Goal: Communication & Community: Answer question/provide support

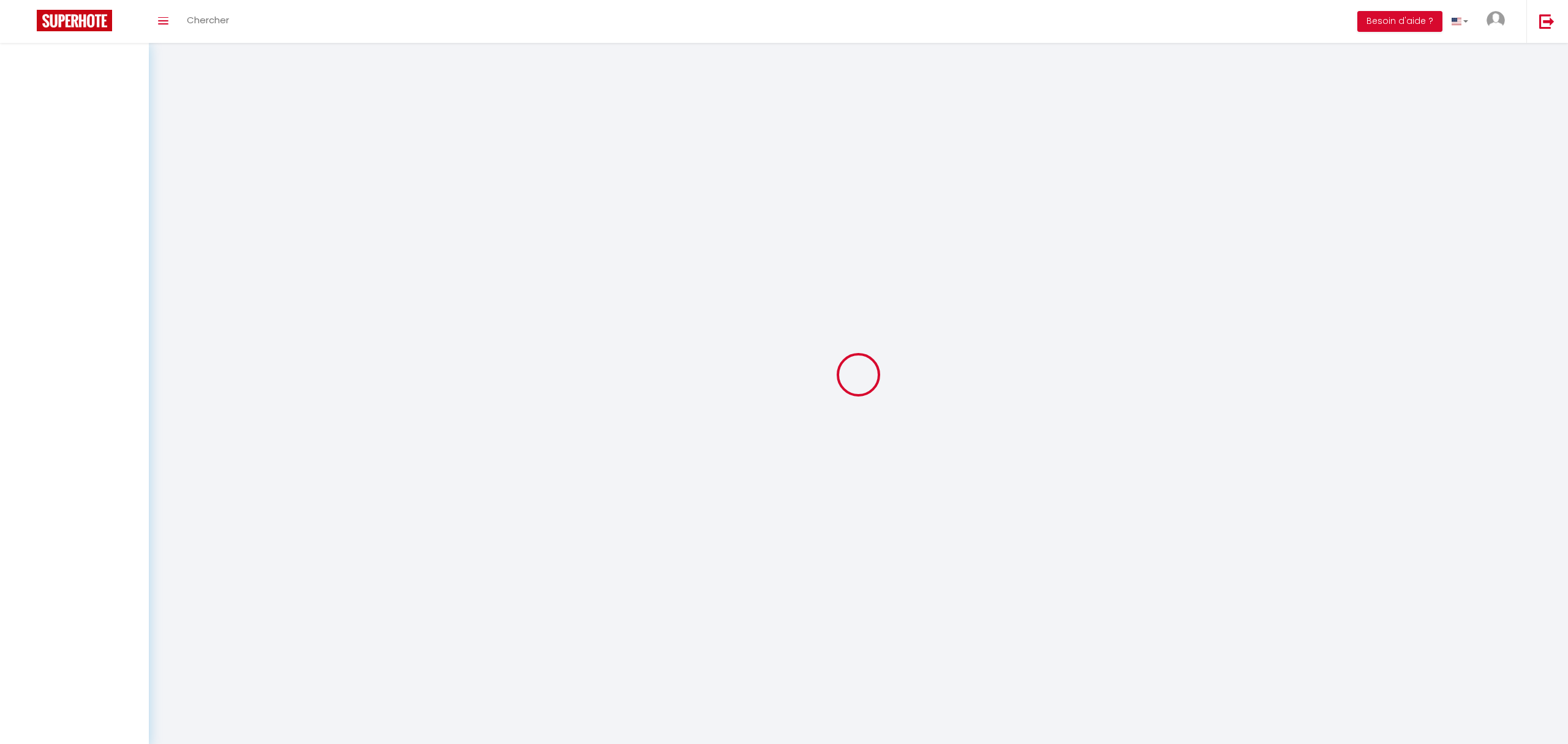
select select "message"
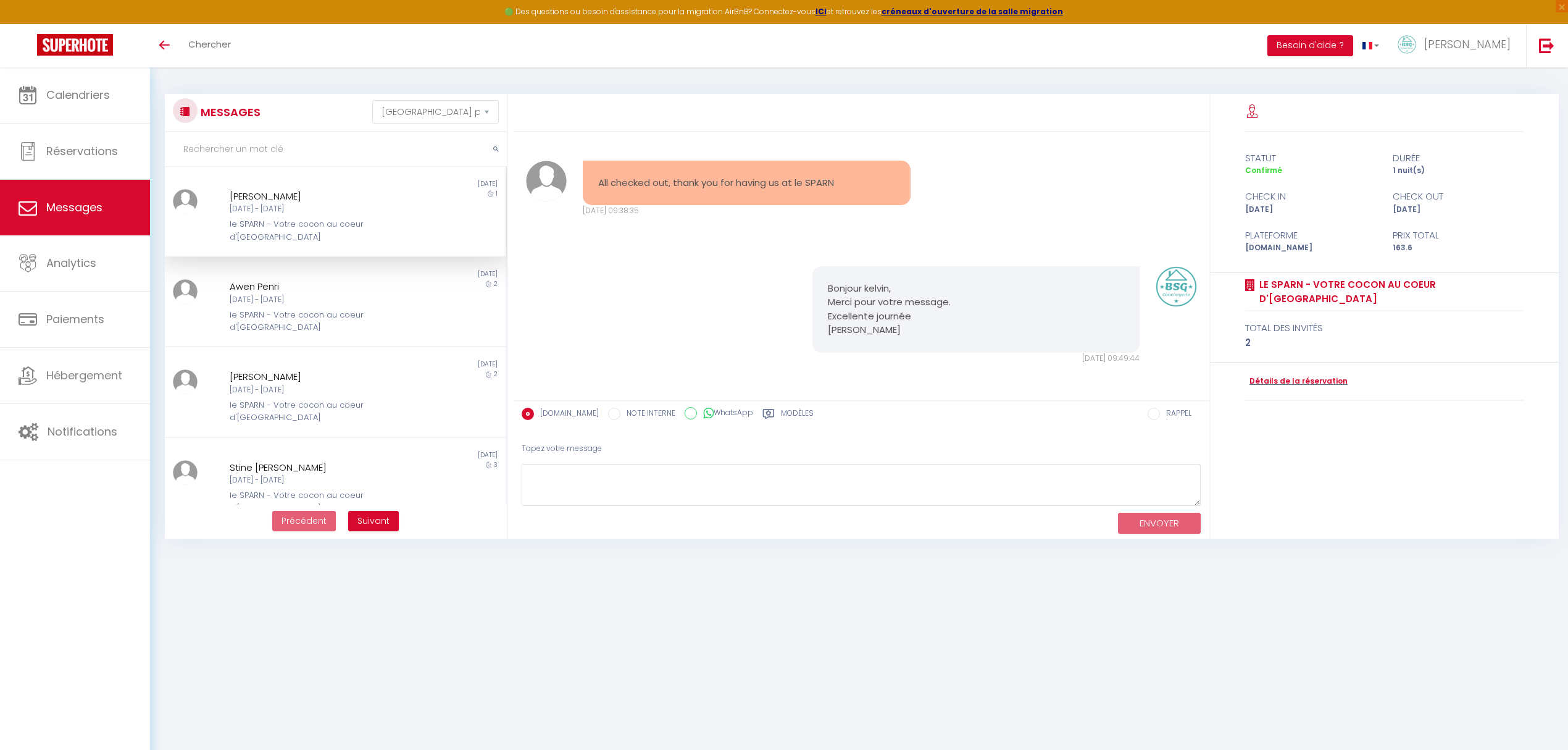
click at [301, 219] on div "le SPARN - Votre cocon au coeur d'[GEOGRAPHIC_DATA]" at bounding box center [321, 231] width 182 height 25
click at [332, 210] on div "[DATE] - [DATE]" at bounding box center [321, 209] width 182 height 12
click at [294, 185] on div "Non lu [DATE] [PERSON_NAME] [DATE] - [DATE] le SPARN - Votre cocon au coeur d'E…" at bounding box center [334, 211] width 340 height 64
click at [366, 215] on div "[DATE] - [DATE]" at bounding box center [321, 209] width 182 height 12
click at [442, 216] on div "1" at bounding box center [463, 216] width 85 height 54
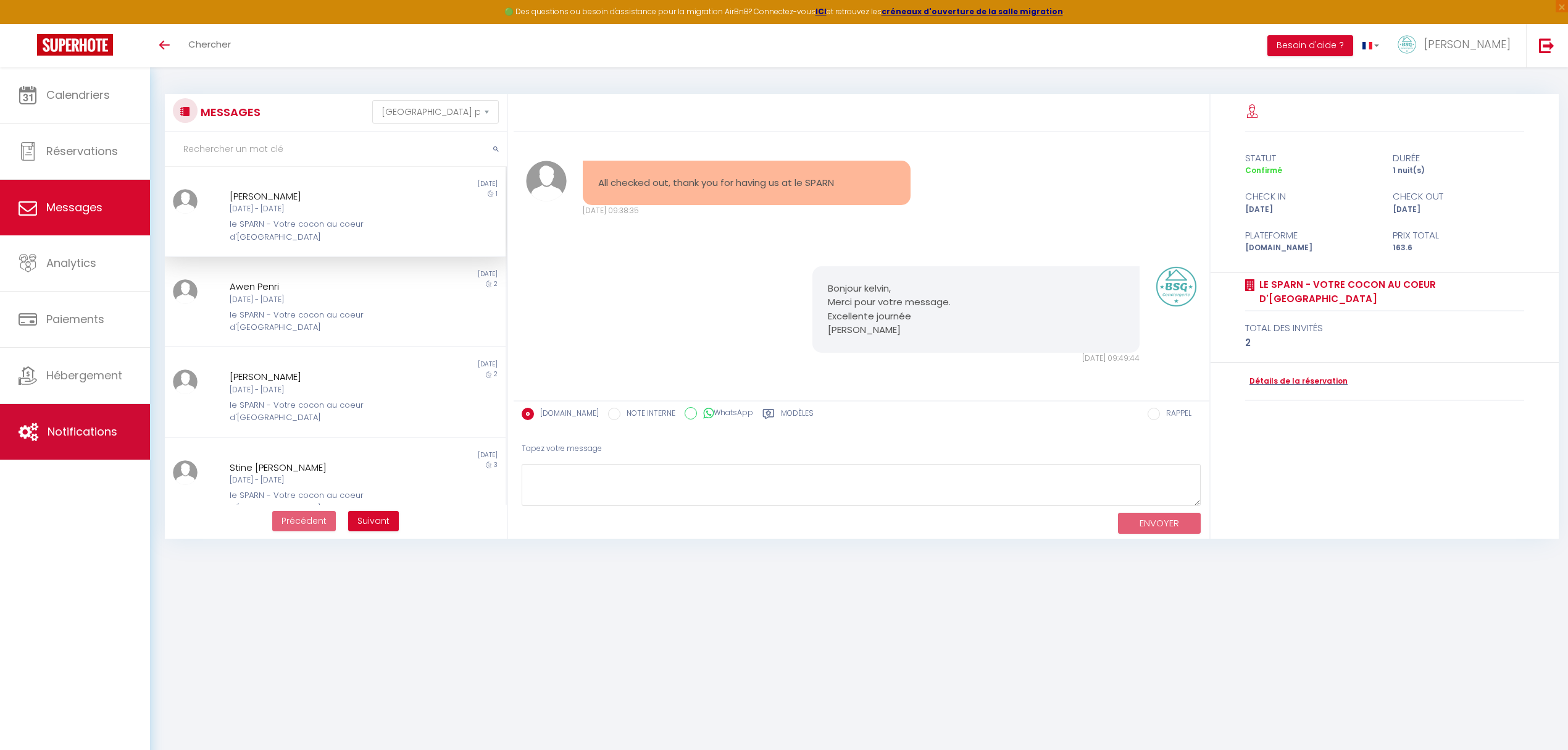
click at [62, 438] on span "Notifications" at bounding box center [83, 431] width 70 height 15
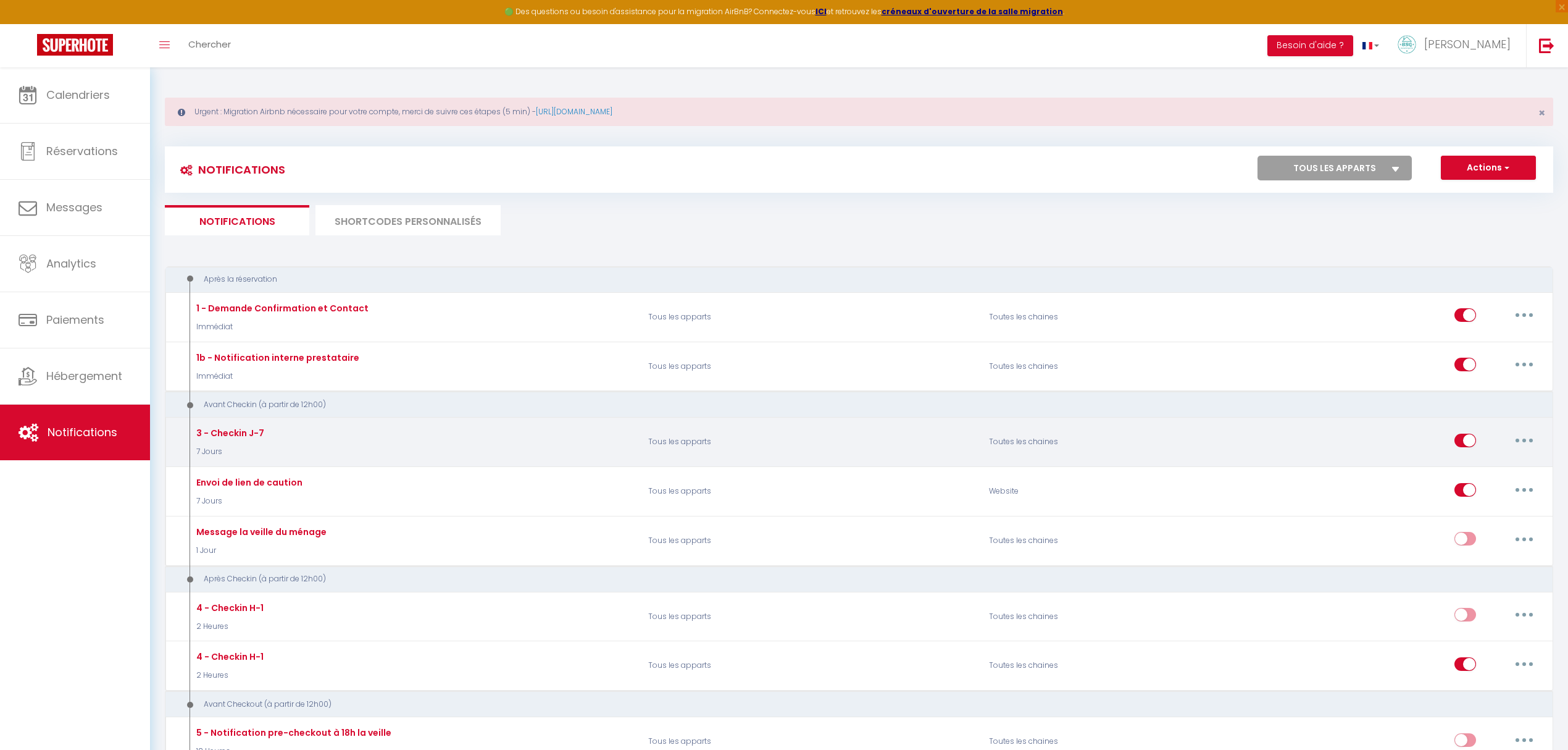
click at [1527, 443] on button "button" at bounding box center [1524, 440] width 34 height 20
click at [1483, 470] on link "Editer" at bounding box center [1492, 468] width 91 height 21
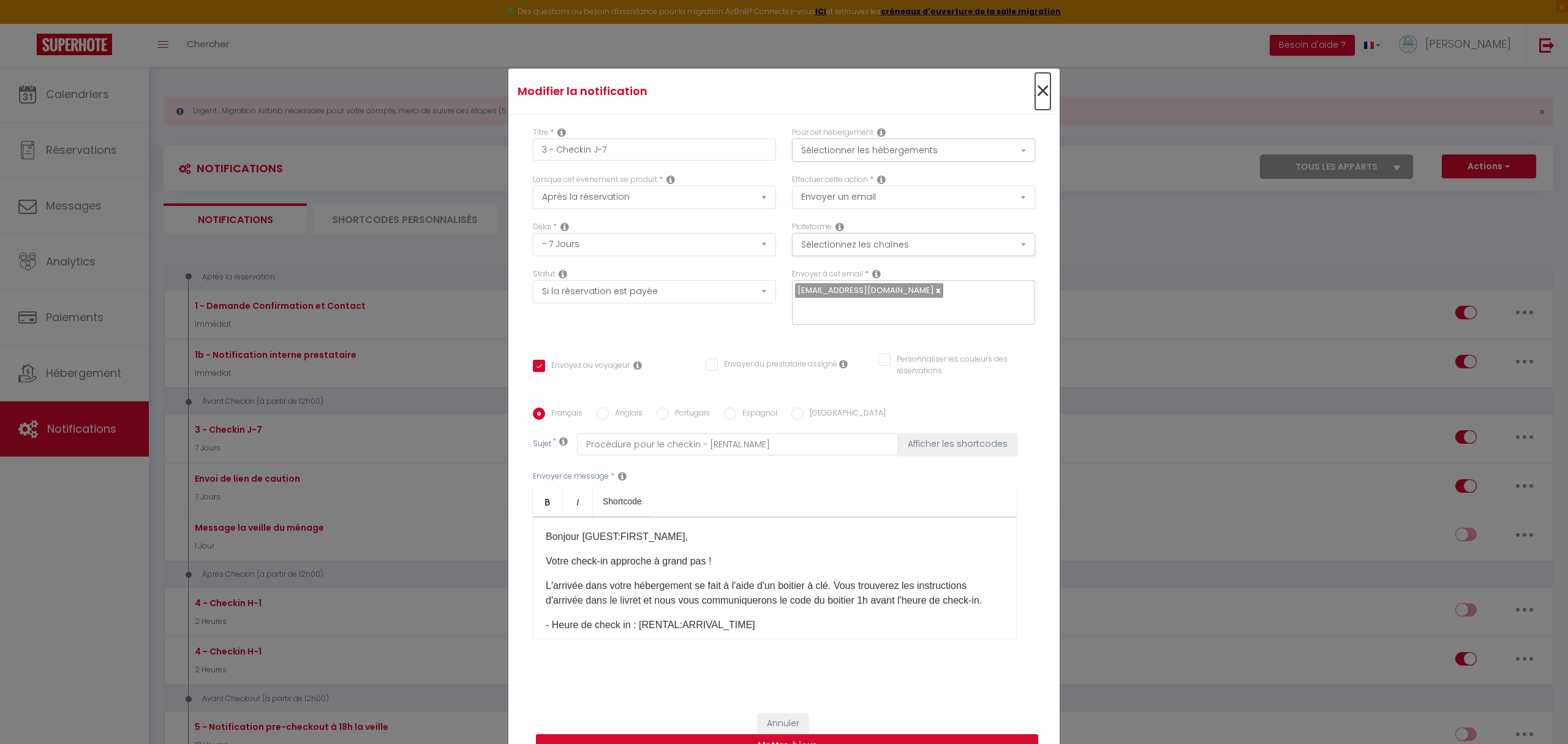
click at [1041, 96] on span "×" at bounding box center [1042, 91] width 15 height 37
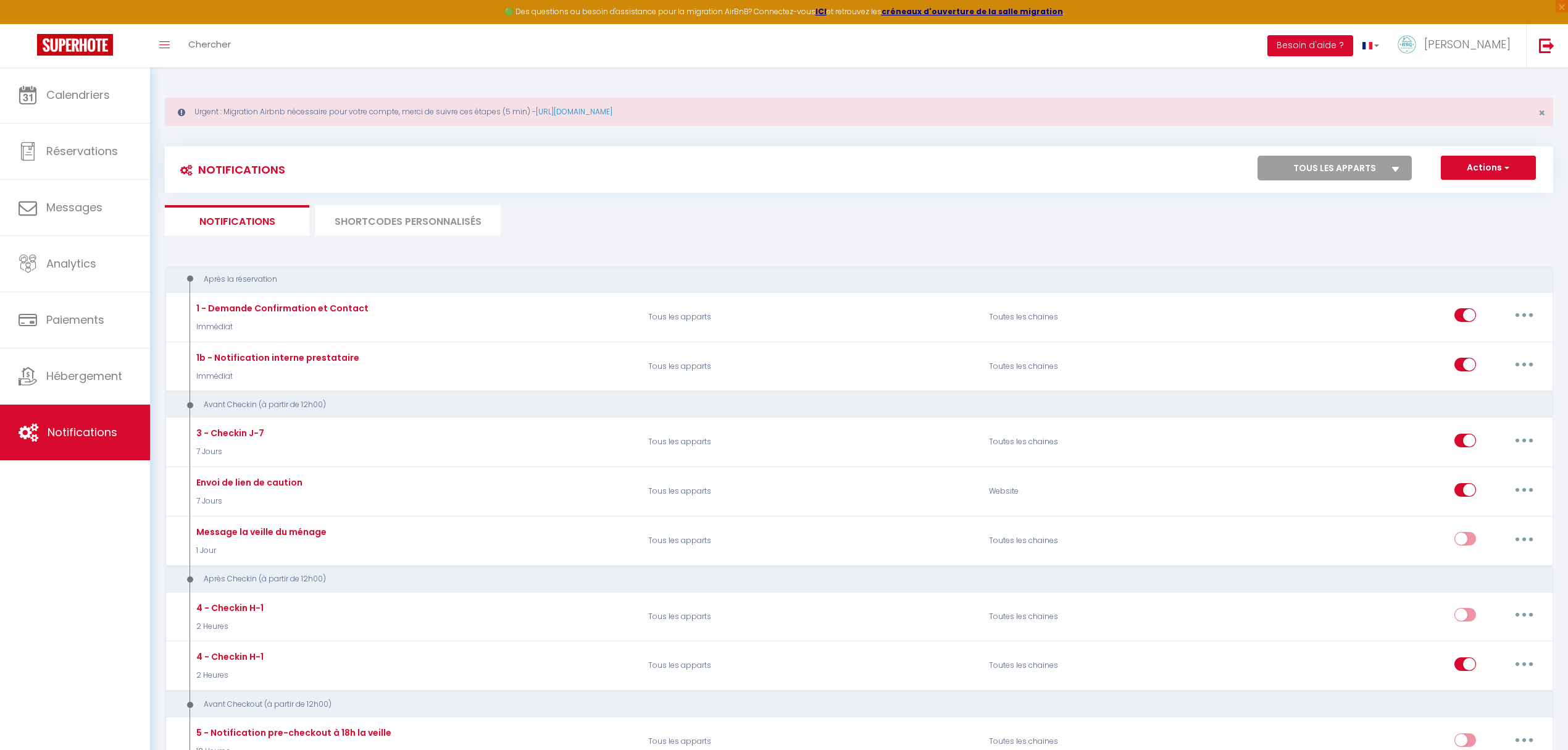
click at [418, 212] on li "SHORTCODES PERSONNALISÉS" at bounding box center [408, 220] width 185 height 30
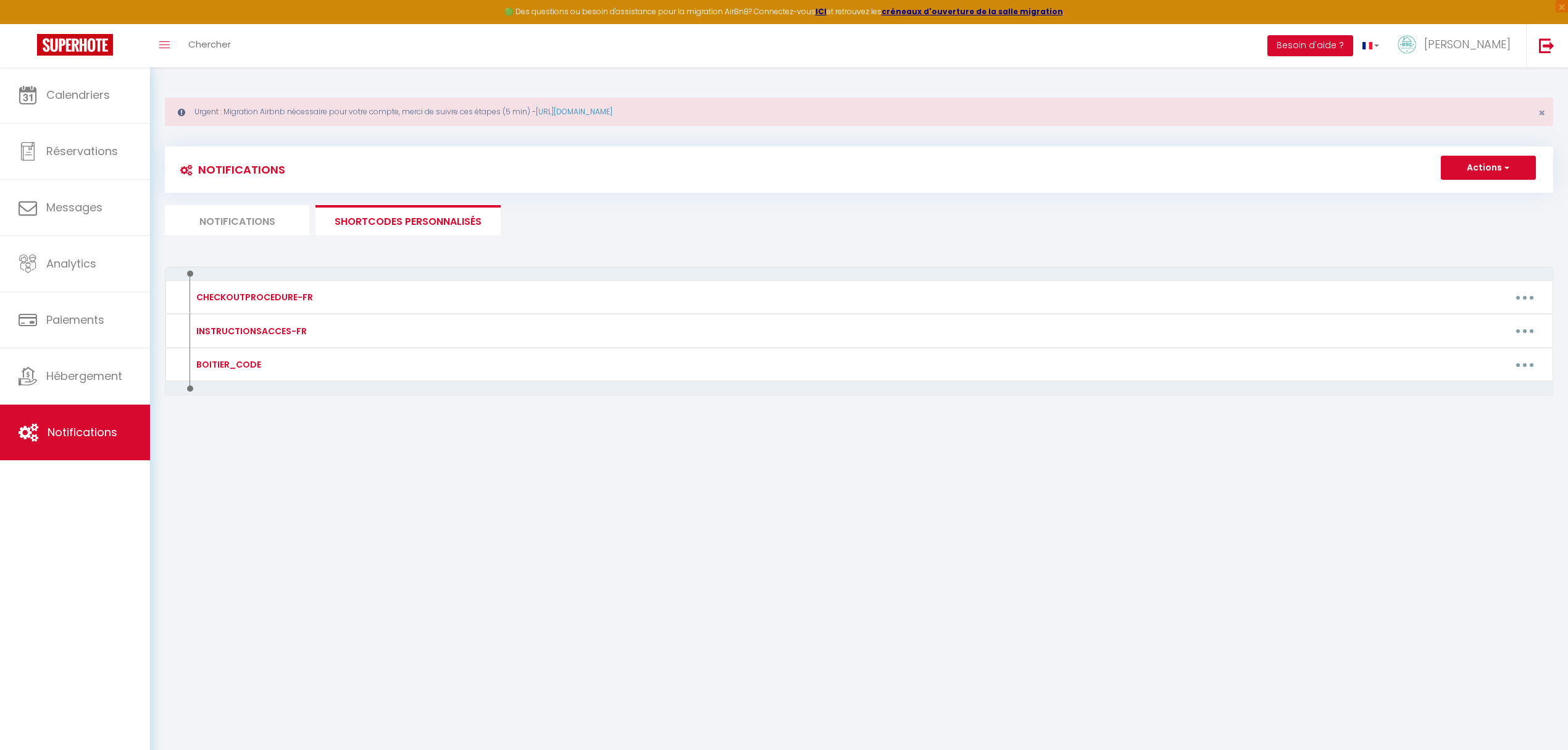
click at [233, 222] on li "Notifications" at bounding box center [237, 220] width 145 height 30
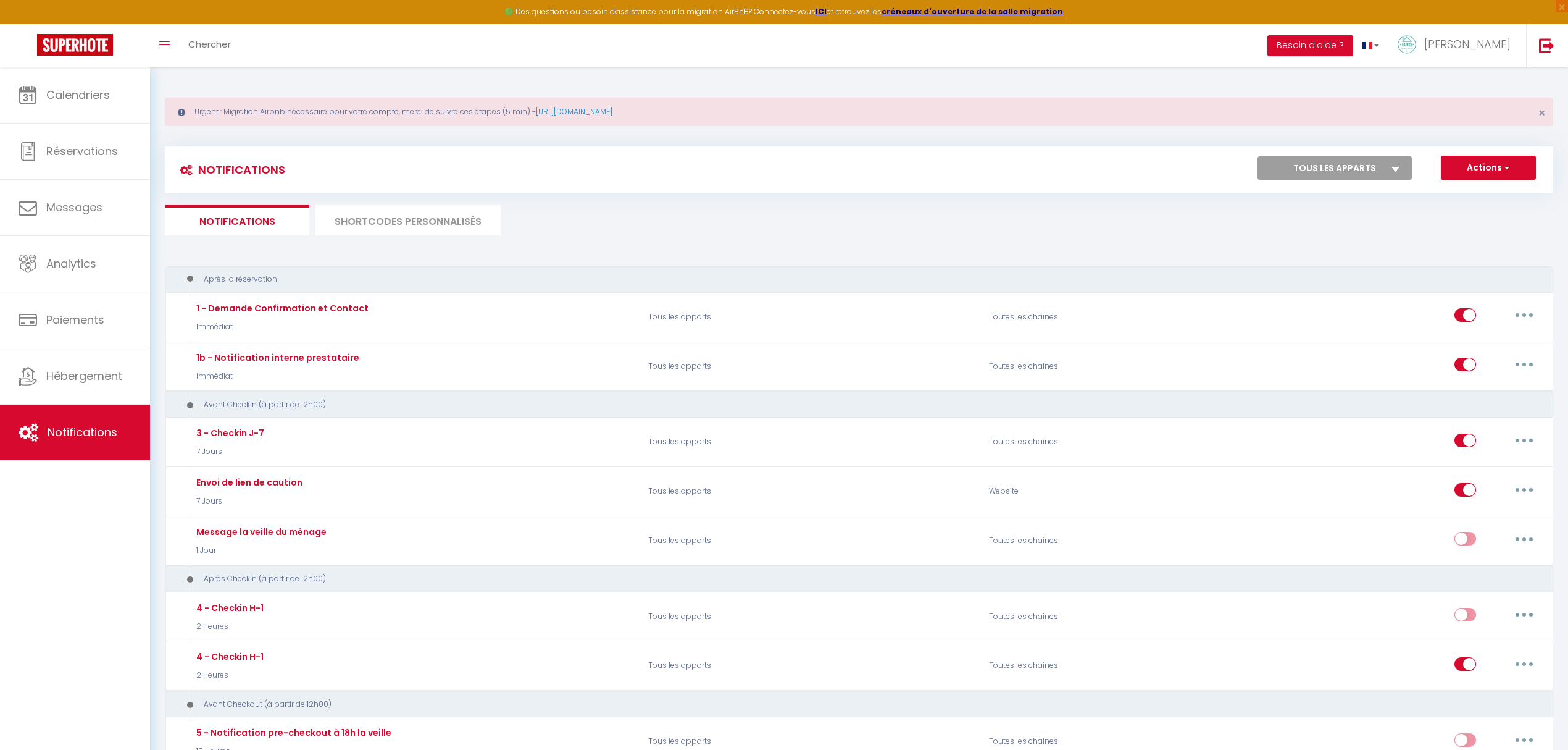
click at [415, 214] on li "SHORTCODES PERSONNALISÉS" at bounding box center [408, 220] width 185 height 30
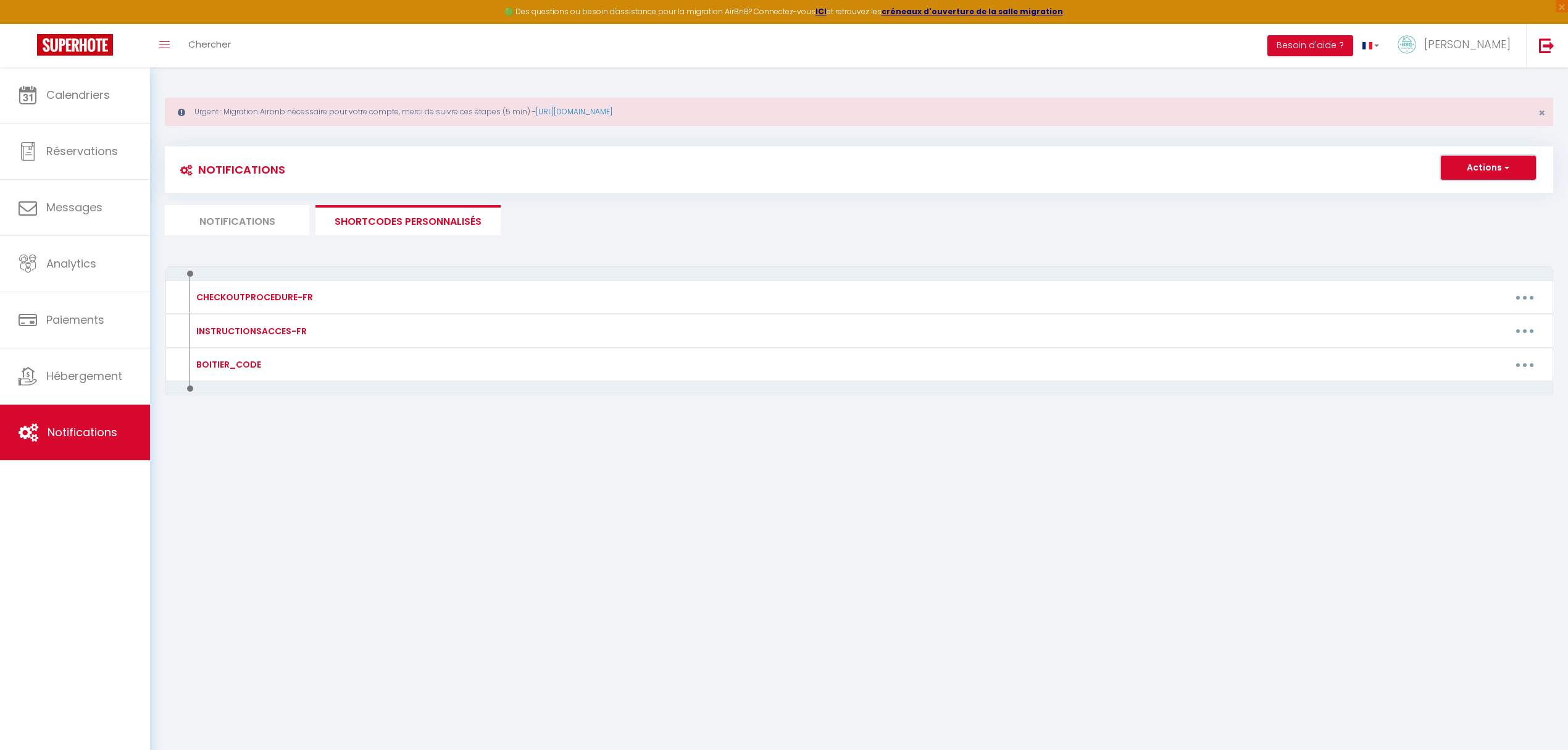
click at [1489, 175] on button "Actions" at bounding box center [1489, 167] width 95 height 24
click at [303, 478] on body "🟢 Des questions ou besoin d'assistance pour la migration AirBnB? Connectez-vous…" at bounding box center [784, 442] width 1568 height 750
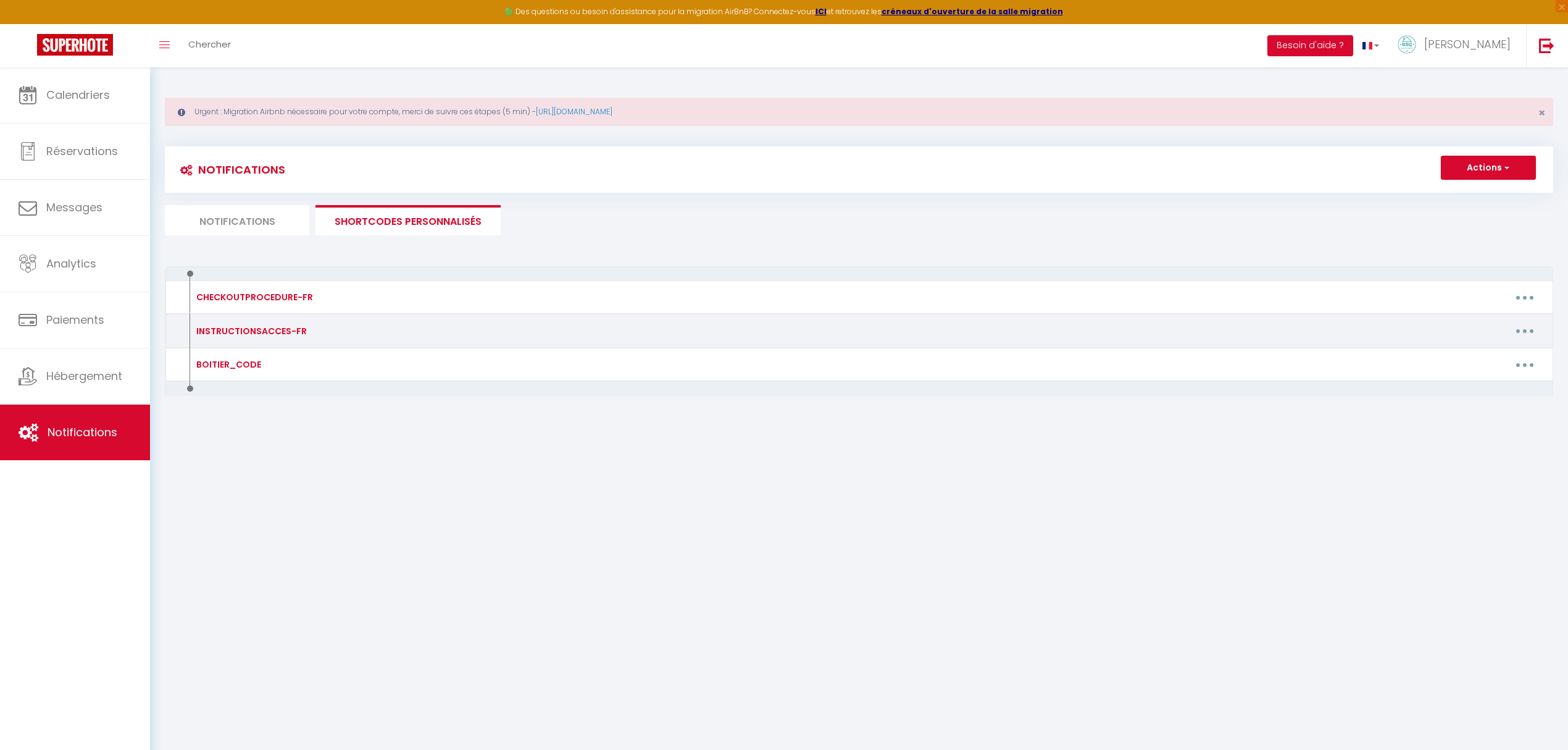
click at [284, 334] on div "INSTRUCTIONSACCES-FR" at bounding box center [250, 331] width 114 height 14
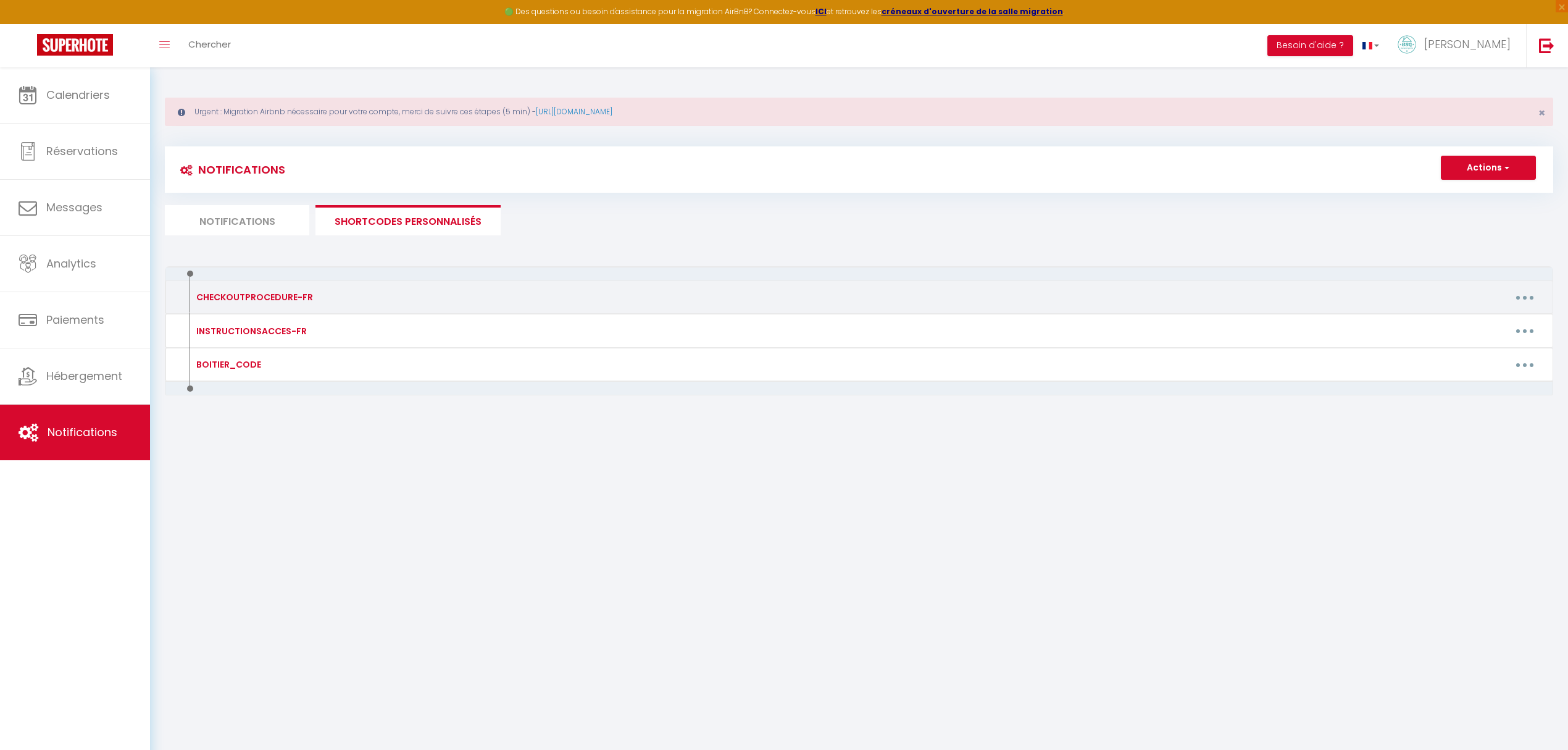
click at [1526, 292] on button "button" at bounding box center [1524, 297] width 34 height 20
click at [1501, 323] on link "Editer" at bounding box center [1493, 325] width 91 height 21
type input "CHECKOUTPROCEDURE-FR"
type textarea "1 - Faire votre vaisselle et jeter vos poubelles (Local situé à coté des escali…"
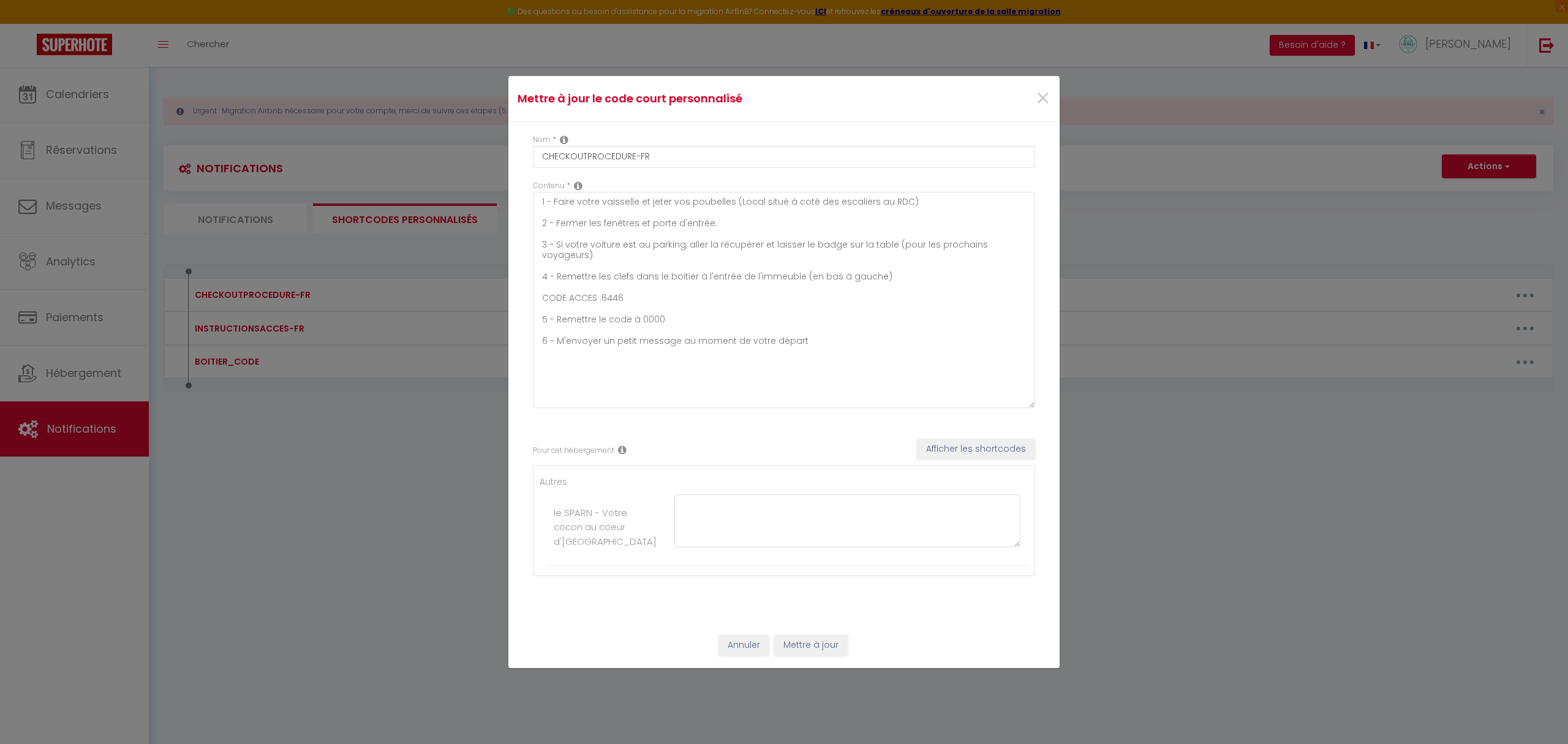
drag, startPoint x: 1027, startPoint y: 329, endPoint x: 1032, endPoint y: 471, distance: 142.1
click at [1032, 471] on div "Nom * CHECKOUTPROCEDURE-FR Contenu * 1 - Faire votre vaisselle et jeter vos pou…" at bounding box center [784, 372] width 551 height 501
click at [752, 642] on button "Annuler" at bounding box center [744, 645] width 51 height 21
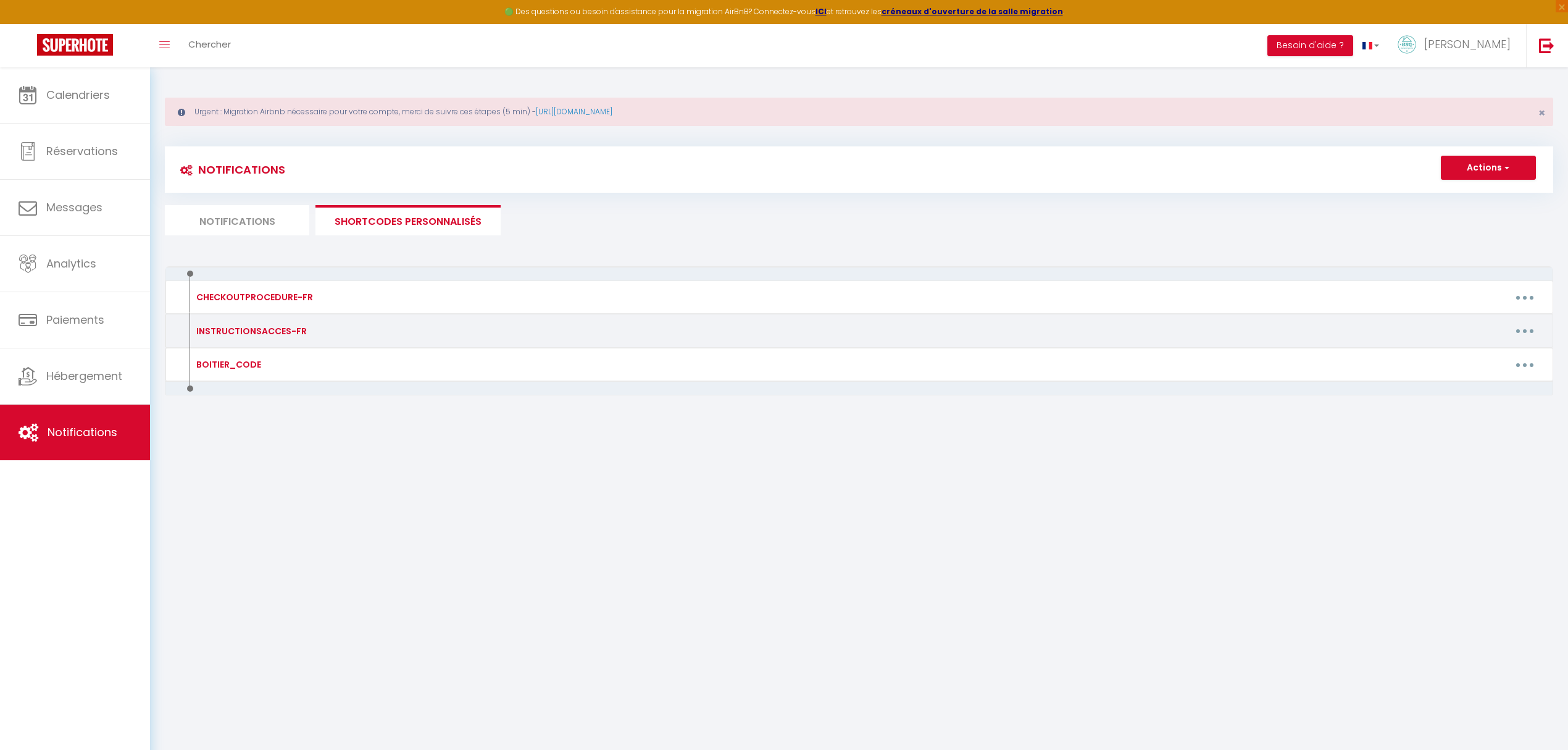
click at [1524, 334] on button "button" at bounding box center [1524, 331] width 34 height 20
click at [1475, 354] on link "Editer" at bounding box center [1493, 359] width 91 height 21
type input "INSTRUCTIONSACCES-FR"
type textarea "Il ne vous reste plus qu’à venir avec vos valises, en effet tout est fourni dan…"
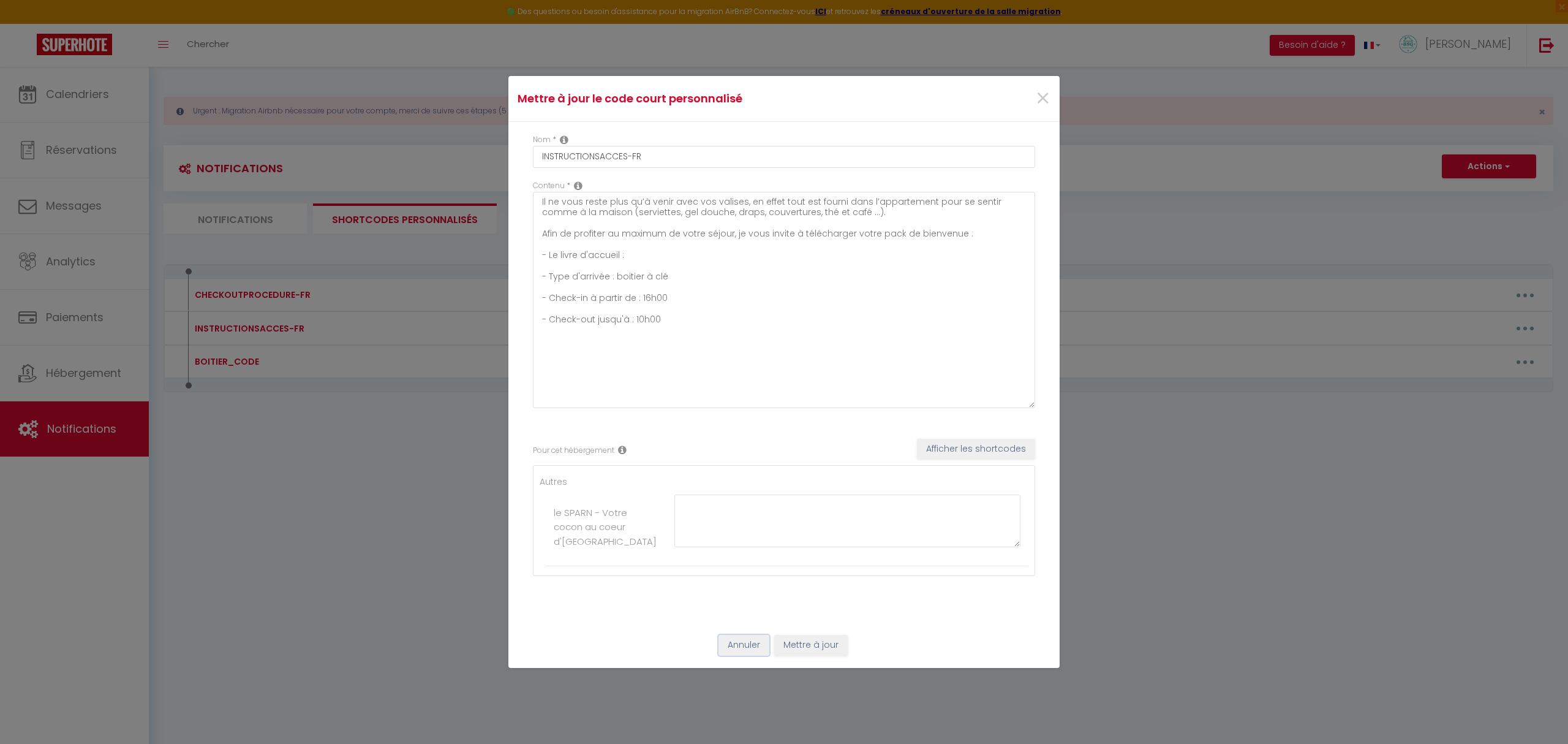
click at [753, 653] on button "Annuler" at bounding box center [744, 645] width 51 height 21
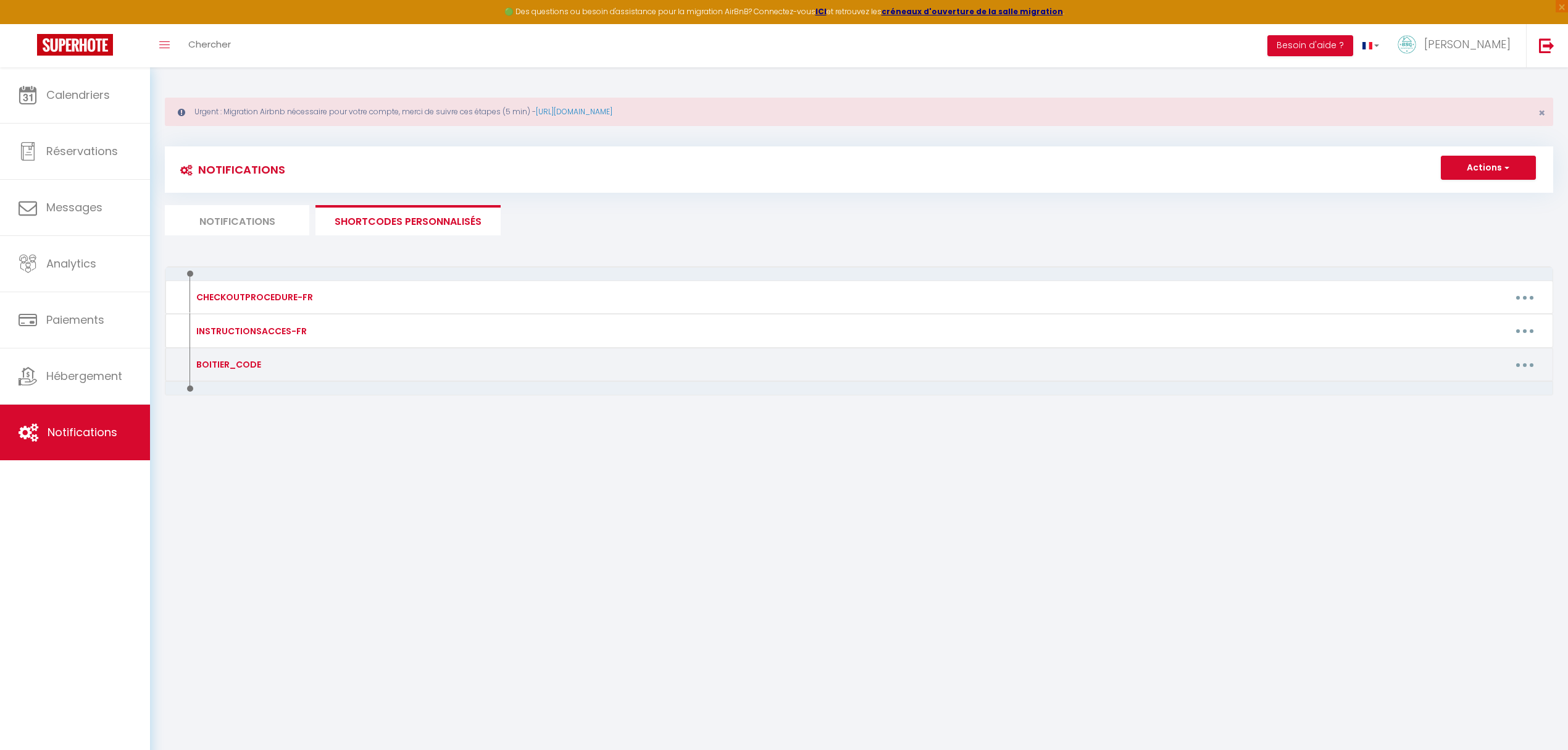
click at [1532, 371] on button "button" at bounding box center [1524, 364] width 34 height 20
click at [1494, 397] on link "Editer" at bounding box center [1493, 393] width 91 height 21
type input "BOITIER_CODE"
type textarea "BOITIER_CODE"
type textarea "6446"
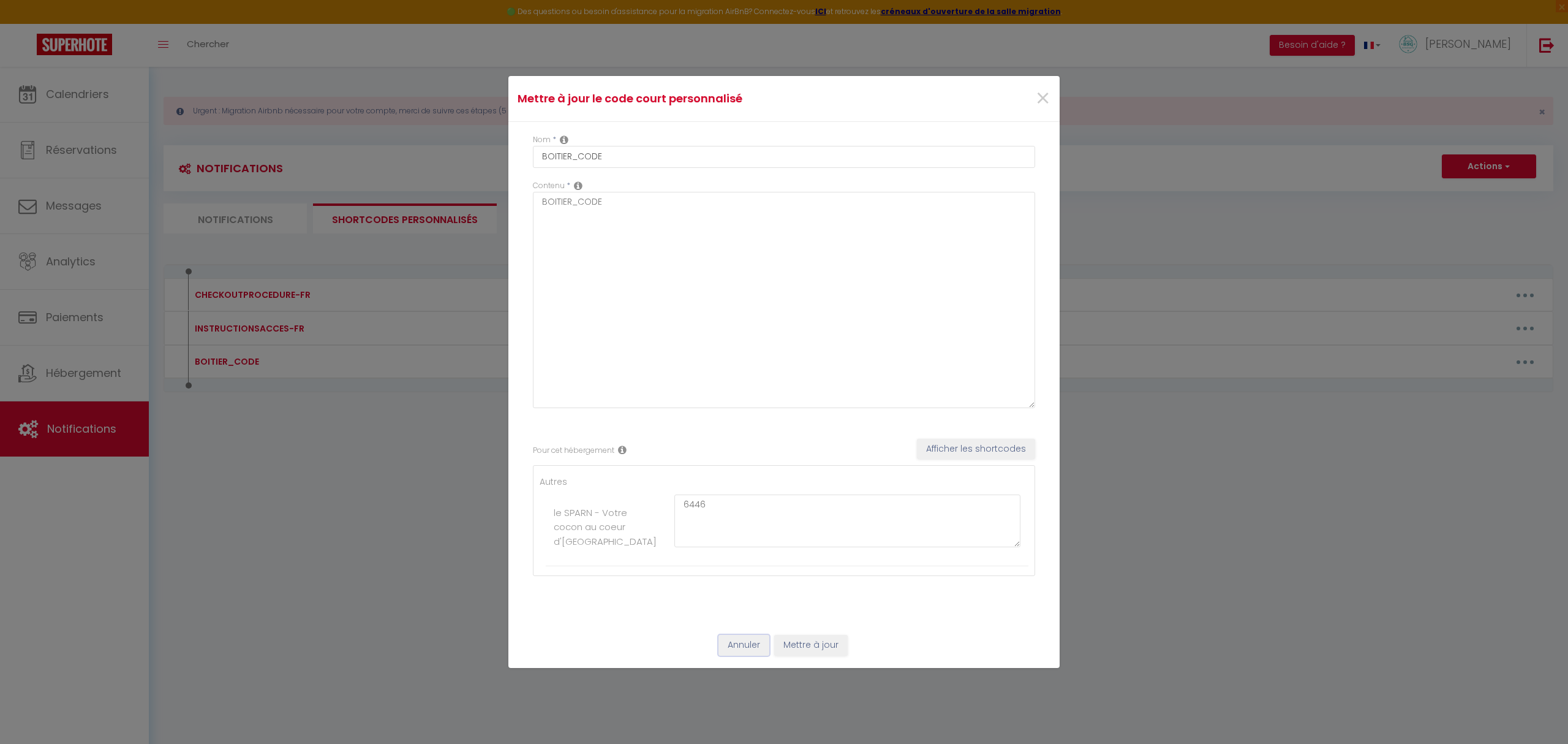
click at [733, 643] on button "Annuler" at bounding box center [744, 645] width 51 height 21
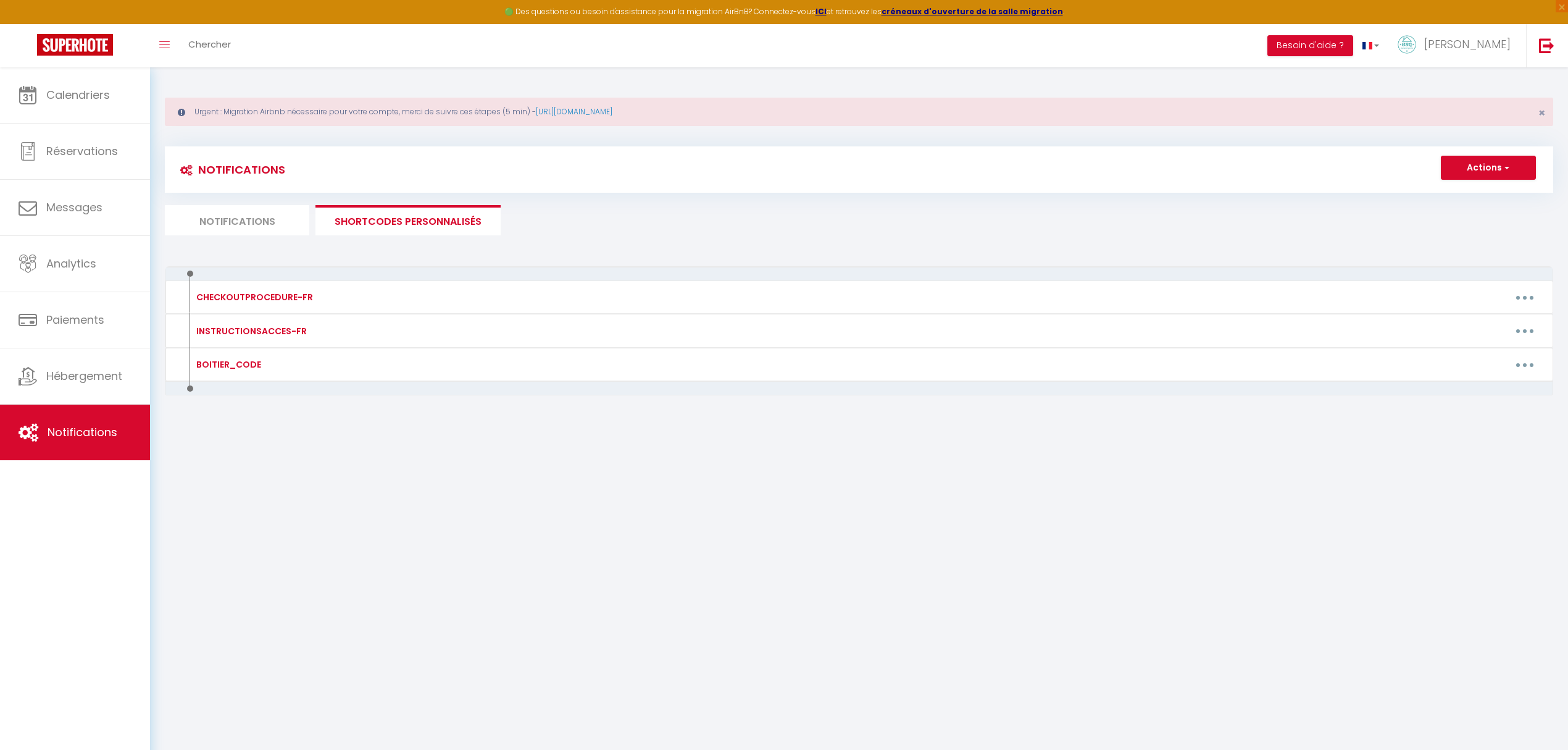
click at [205, 224] on li "Notifications" at bounding box center [237, 220] width 145 height 30
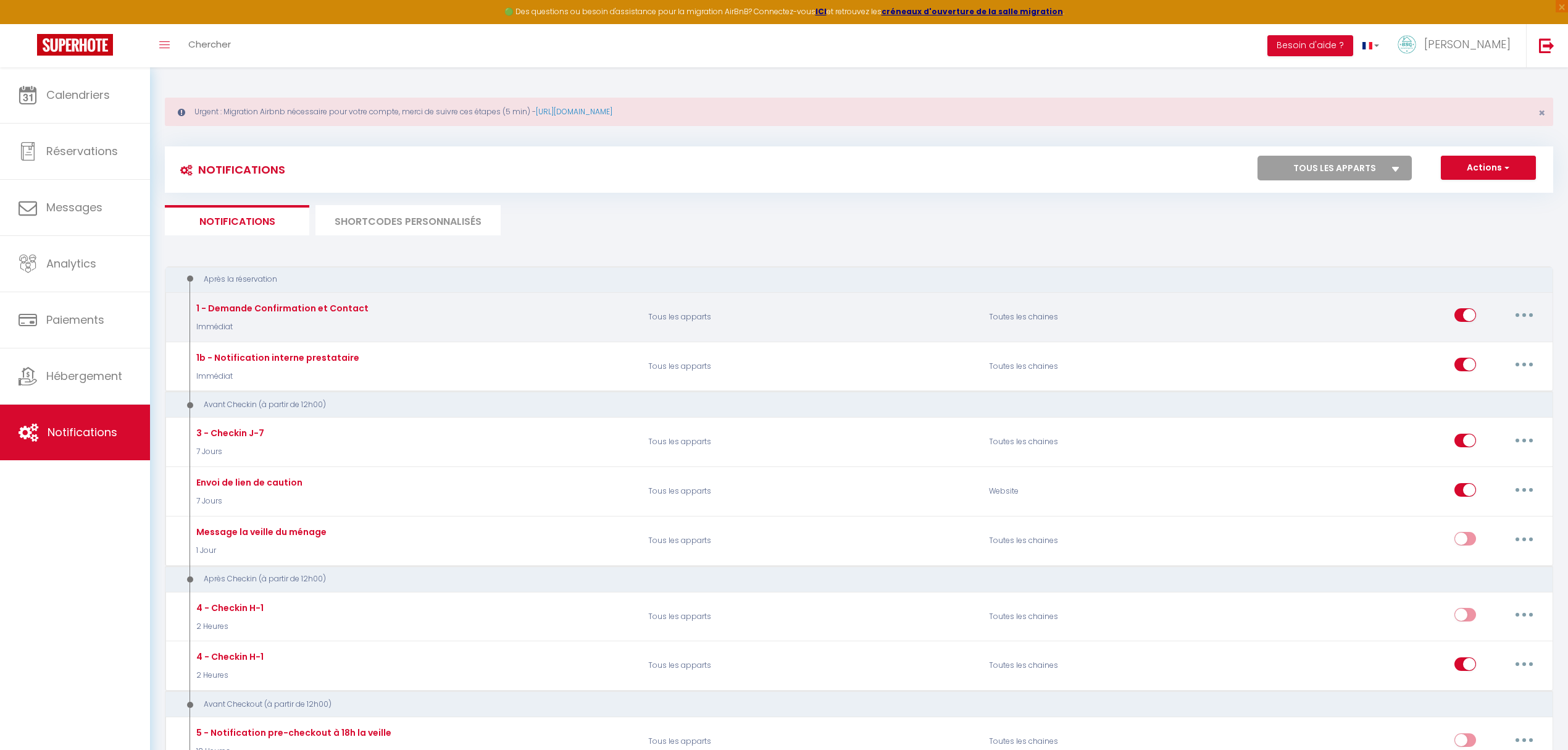
click at [255, 306] on div "1 - Demande Confirmation et Contact" at bounding box center [280, 308] width 175 height 14
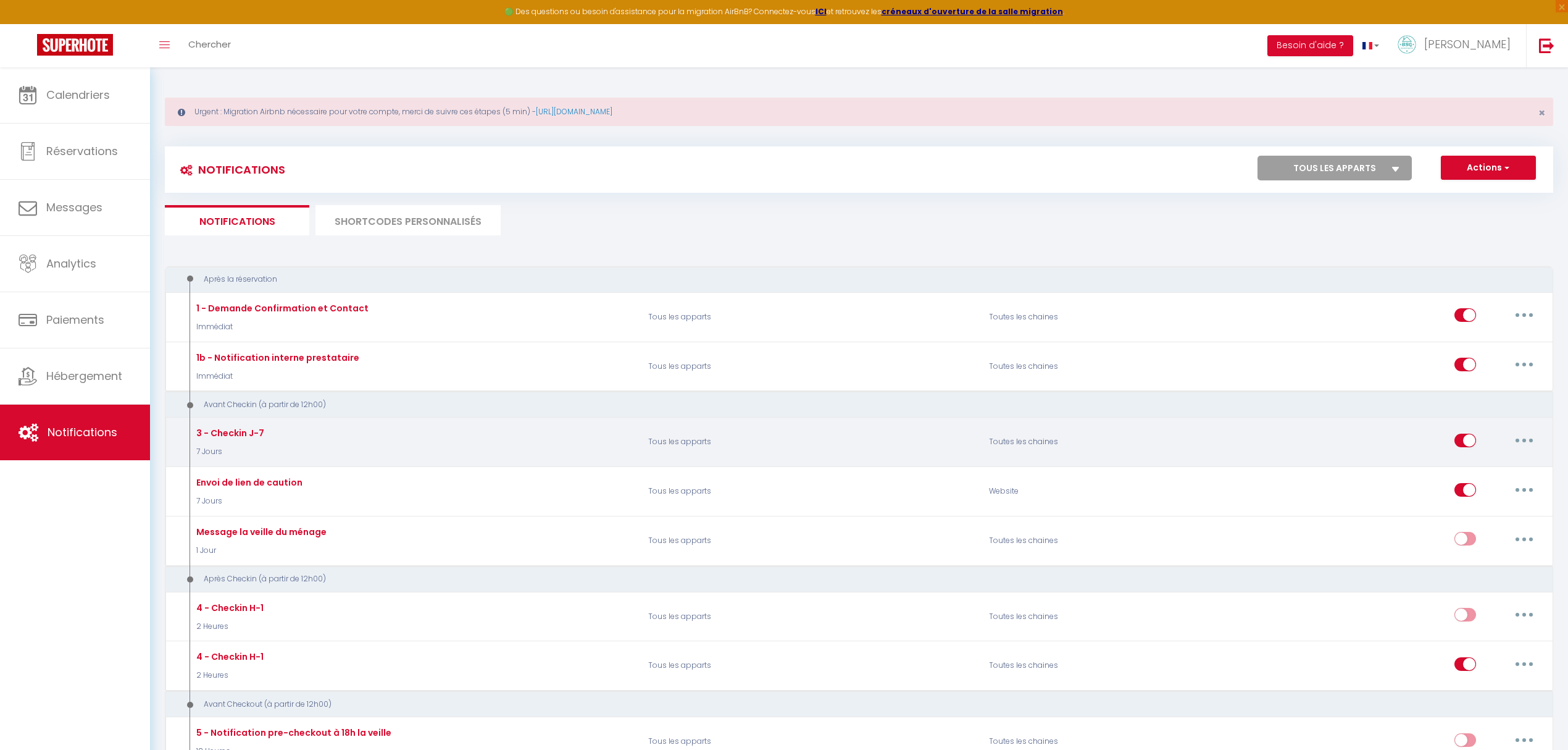
click at [1524, 436] on button "button" at bounding box center [1524, 440] width 34 height 20
click at [1465, 465] on link "Editer" at bounding box center [1492, 468] width 91 height 21
checkbox input "true"
checkbox input "false"
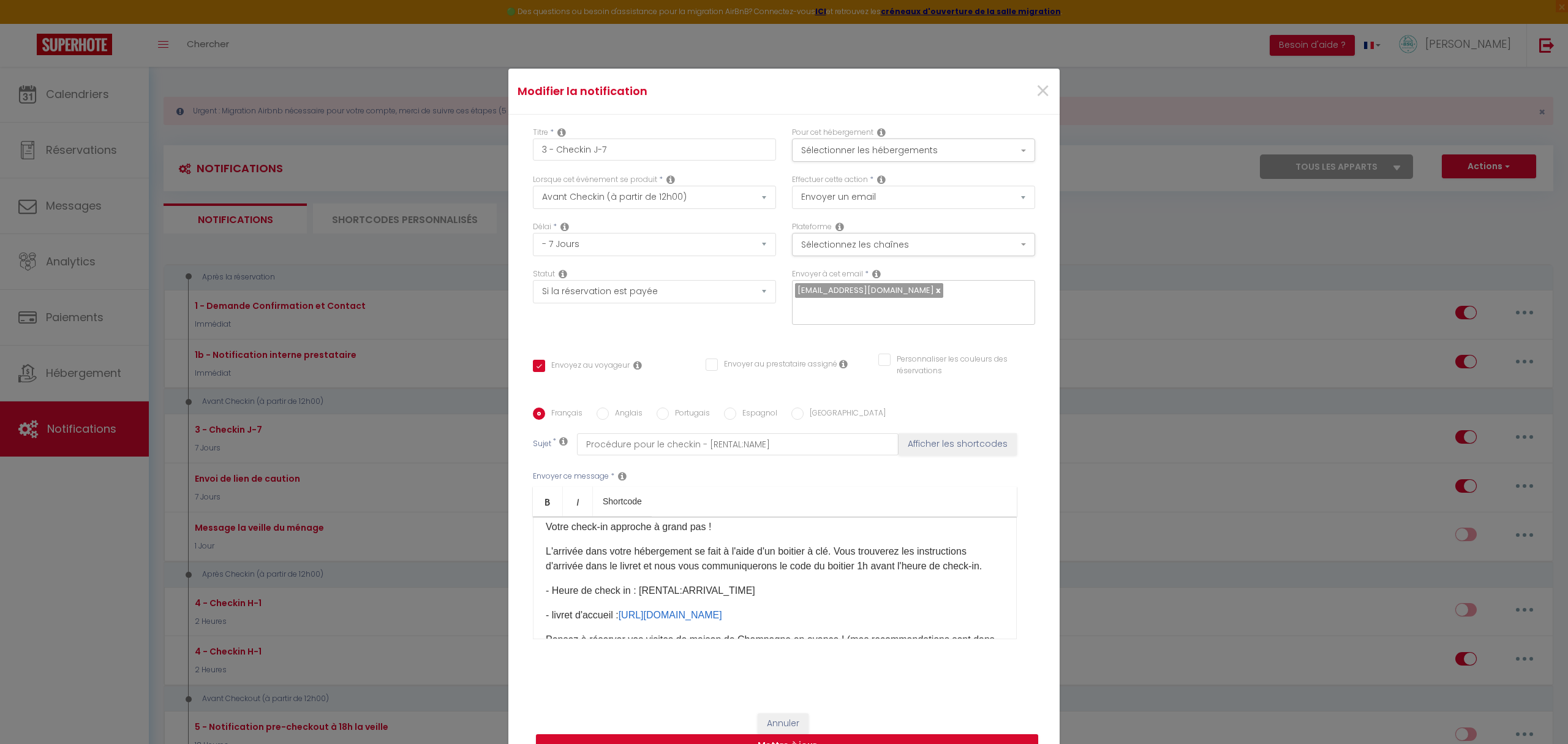
scroll to position [47, 0]
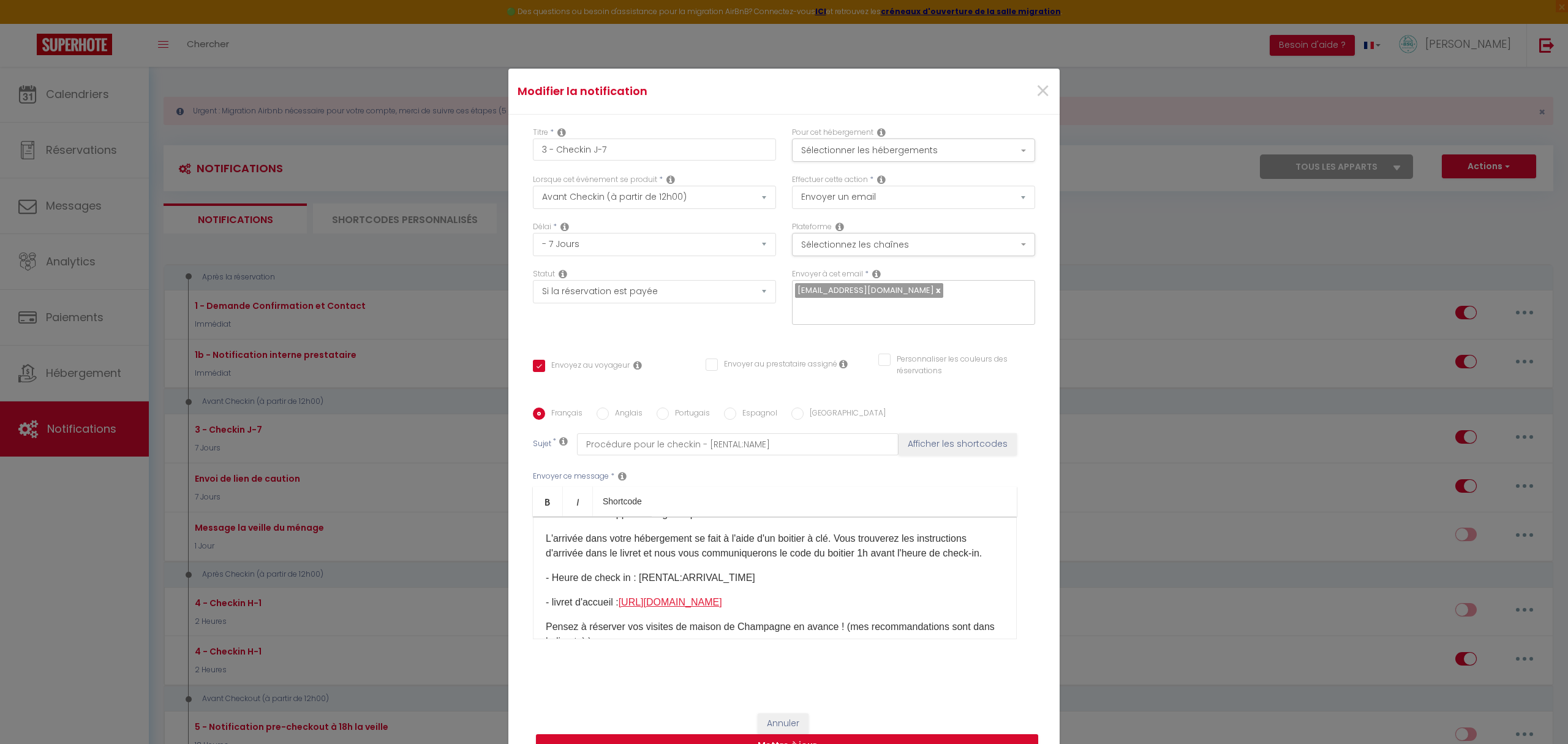
drag, startPoint x: 788, startPoint y: 602, endPoint x: 622, endPoint y: 602, distance: 166.0
click at [622, 602] on p "- livret d'accueil : [URL][DOMAIN_NAME] ​" at bounding box center [774, 602] width 458 height 14
copy link "[URL][DOMAIN_NAME]"
click at [847, 596] on p "- livret d'accueil : [URL][DOMAIN_NAME] ​" at bounding box center [774, 602] width 458 height 14
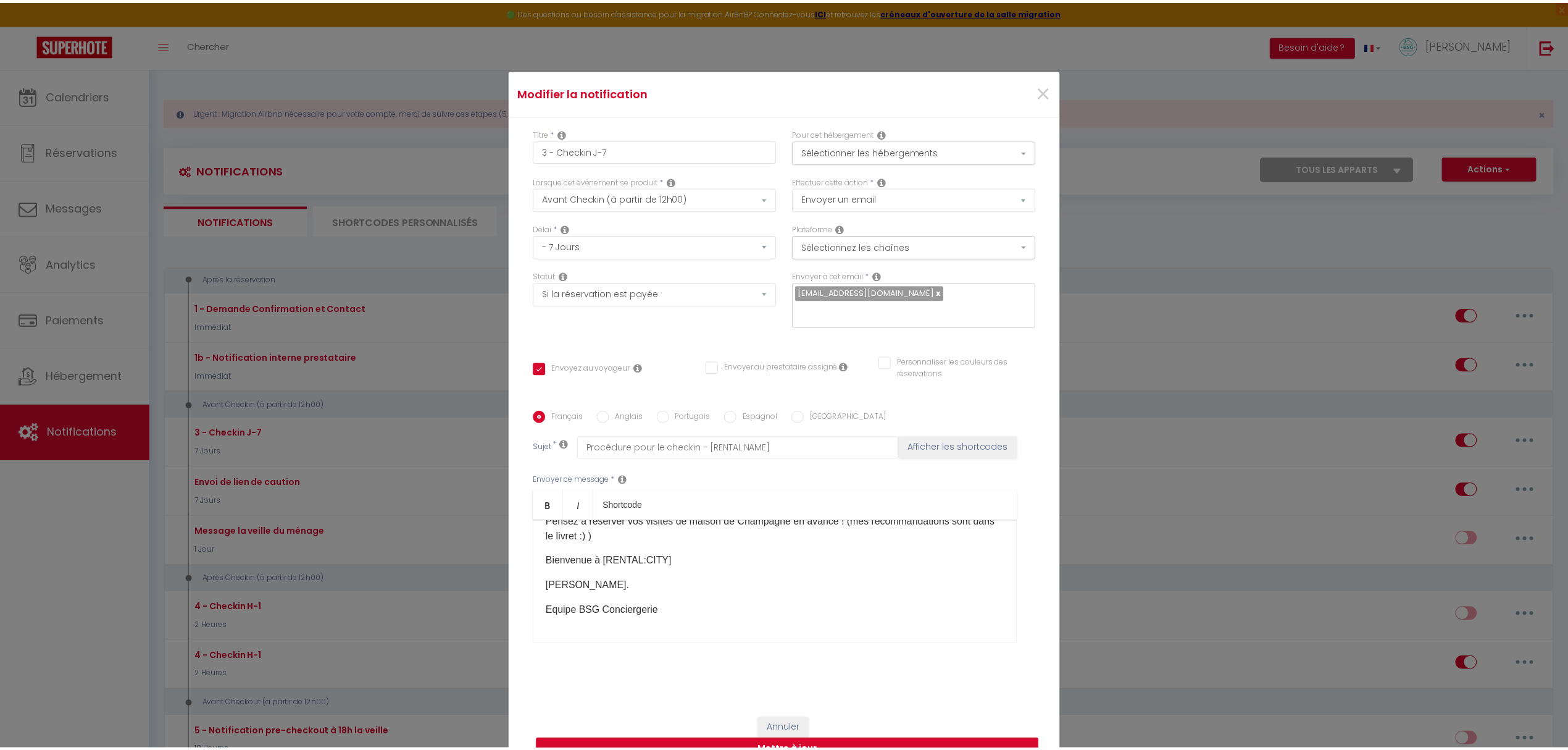
scroll to position [94, 0]
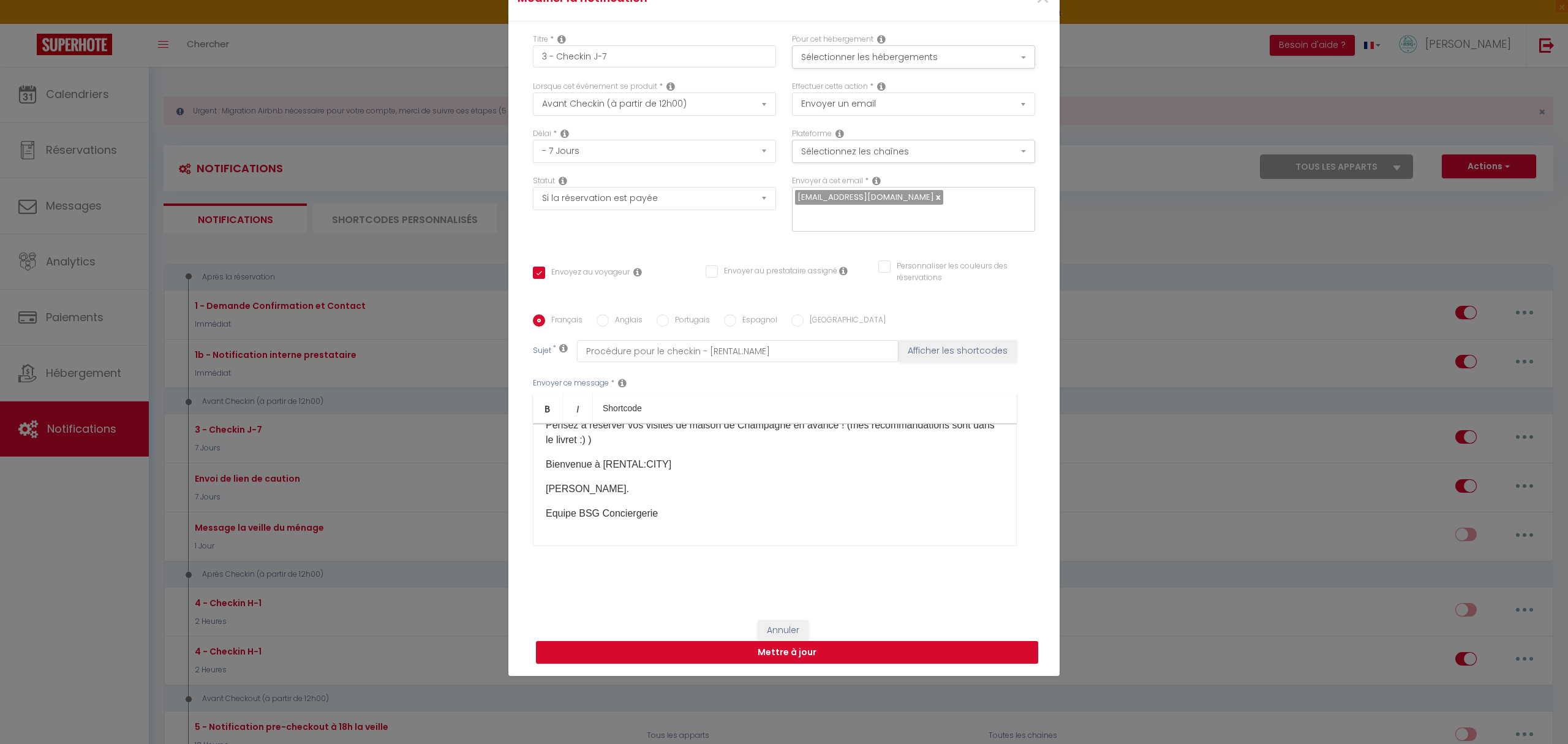
click at [773, 653] on button "Mettre à jour" at bounding box center [787, 652] width 502 height 23
checkbox input "true"
checkbox input "false"
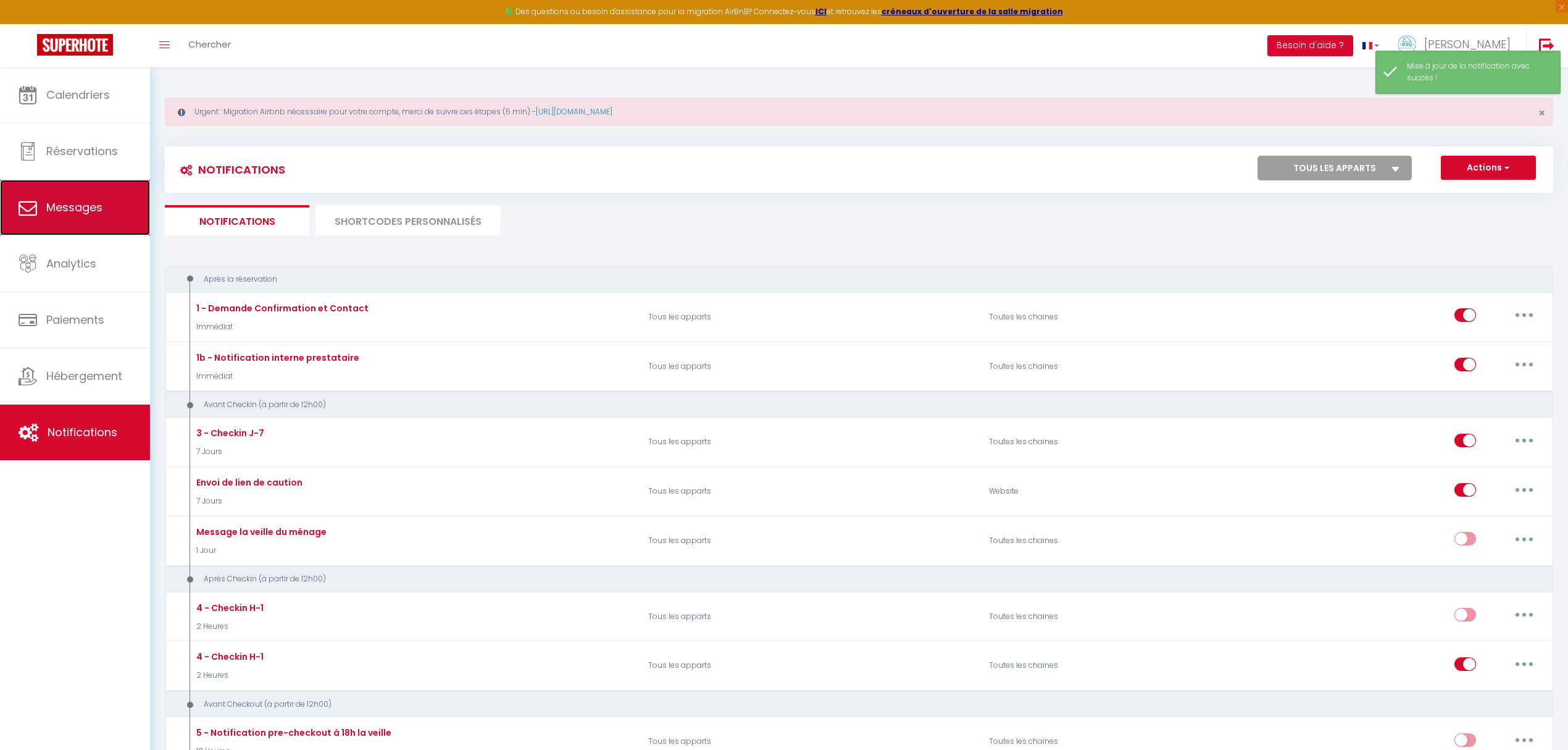
click at [82, 212] on span "Messages" at bounding box center [74, 207] width 56 height 15
select select "message"
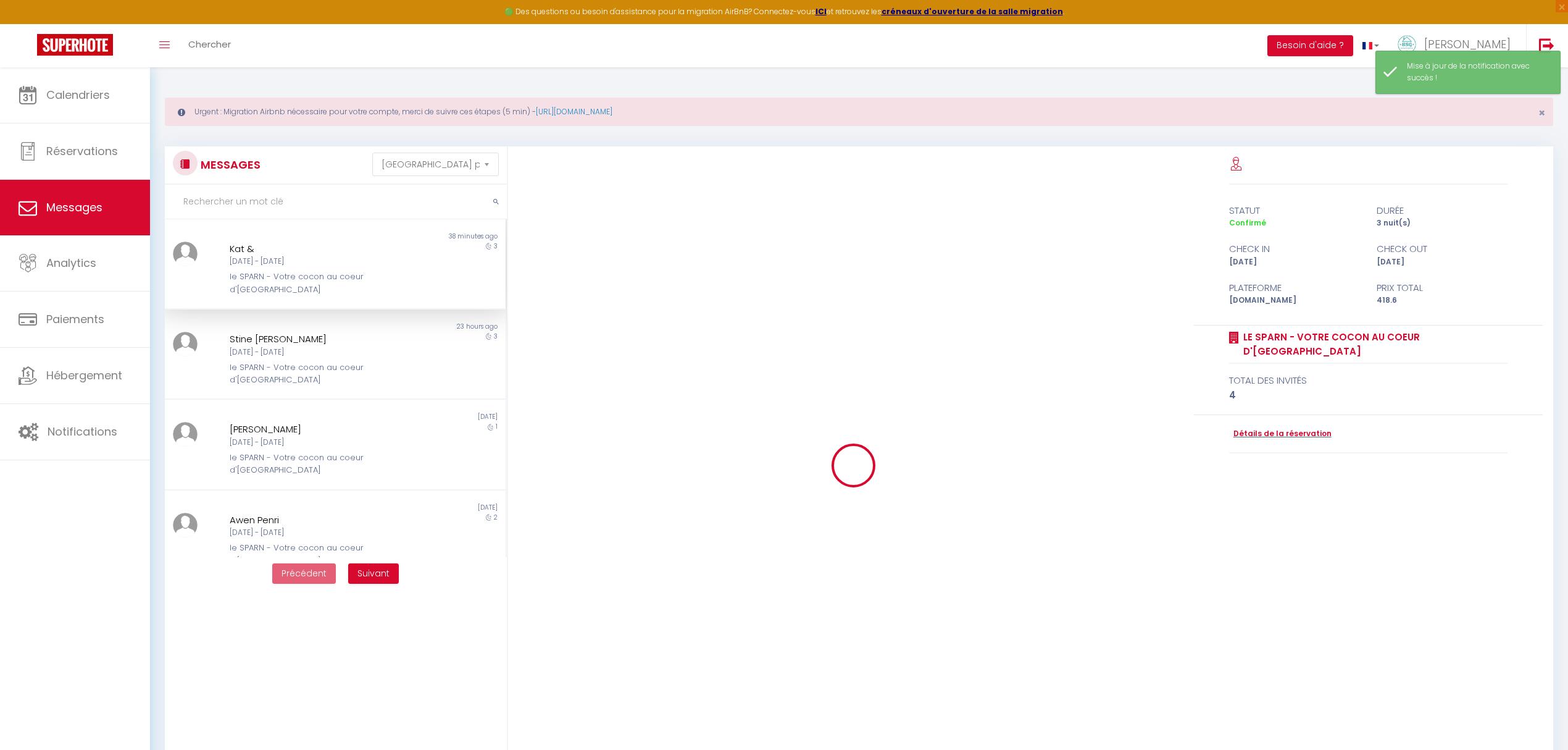
scroll to position [2308, 0]
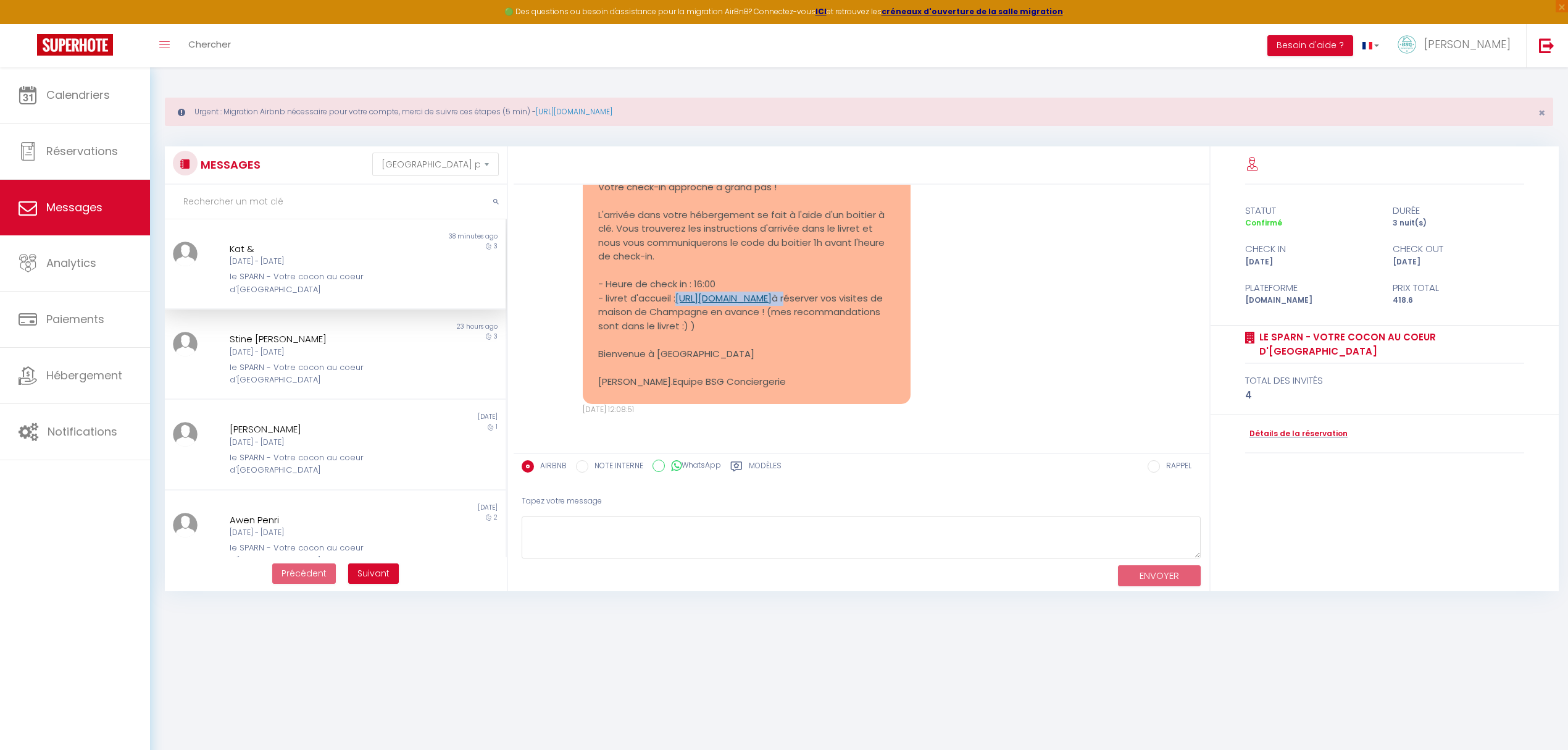
drag, startPoint x: 875, startPoint y: 293, endPoint x: 679, endPoint y: 300, distance: 196.1
click at [679, 300] on pre "Bonjour Kat, Votre check-in approche à grand pas ! L'arrivée dans votre héberge…" at bounding box center [746, 271] width 296 height 237
click at [890, 302] on div "Bonjour Kat, Votre check-in approche à grand pas ! L'arrivée dans votre héberge…" at bounding box center [746, 271] width 327 height 267
drag, startPoint x: 879, startPoint y: 300, endPoint x: 592, endPoint y: 293, distance: 287.1
click at [592, 293] on div "Bonjour Kat, Votre check-in approche à grand pas ! L'arrivée dans votre héberge…" at bounding box center [746, 271] width 327 height 267
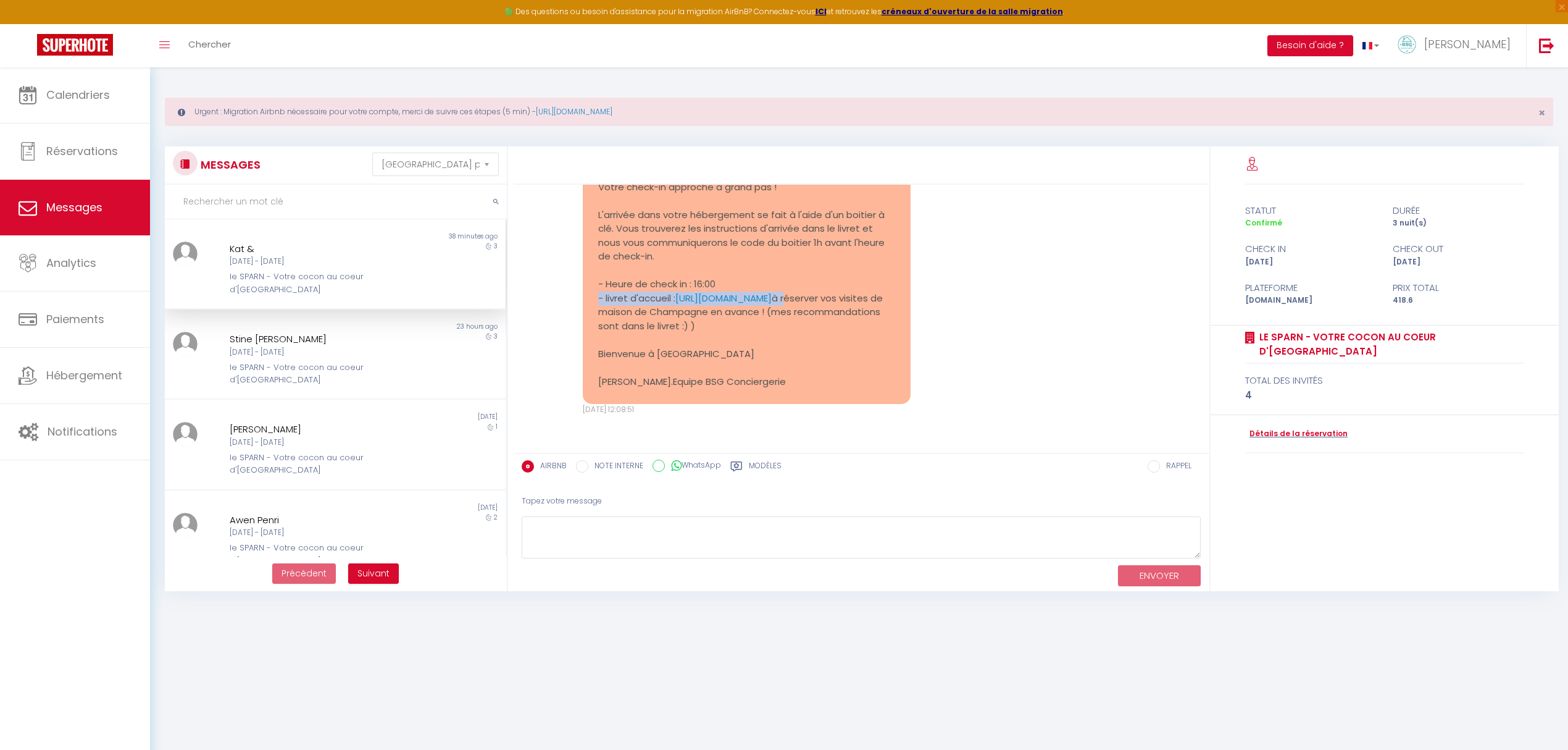
copy pre "- livret d'accueil : [URL][DOMAIN_NAME] à"
click at [615, 565] on div "ENVOYER" at bounding box center [861, 574] width 680 height 32
click at [613, 537] on textarea at bounding box center [861, 538] width 680 height 42
paste textarea "- livret d'accueil : [URL][DOMAIN_NAME] à"
type textarea "lien du livret d'accueil : [URL][DOMAIN_NAME]"
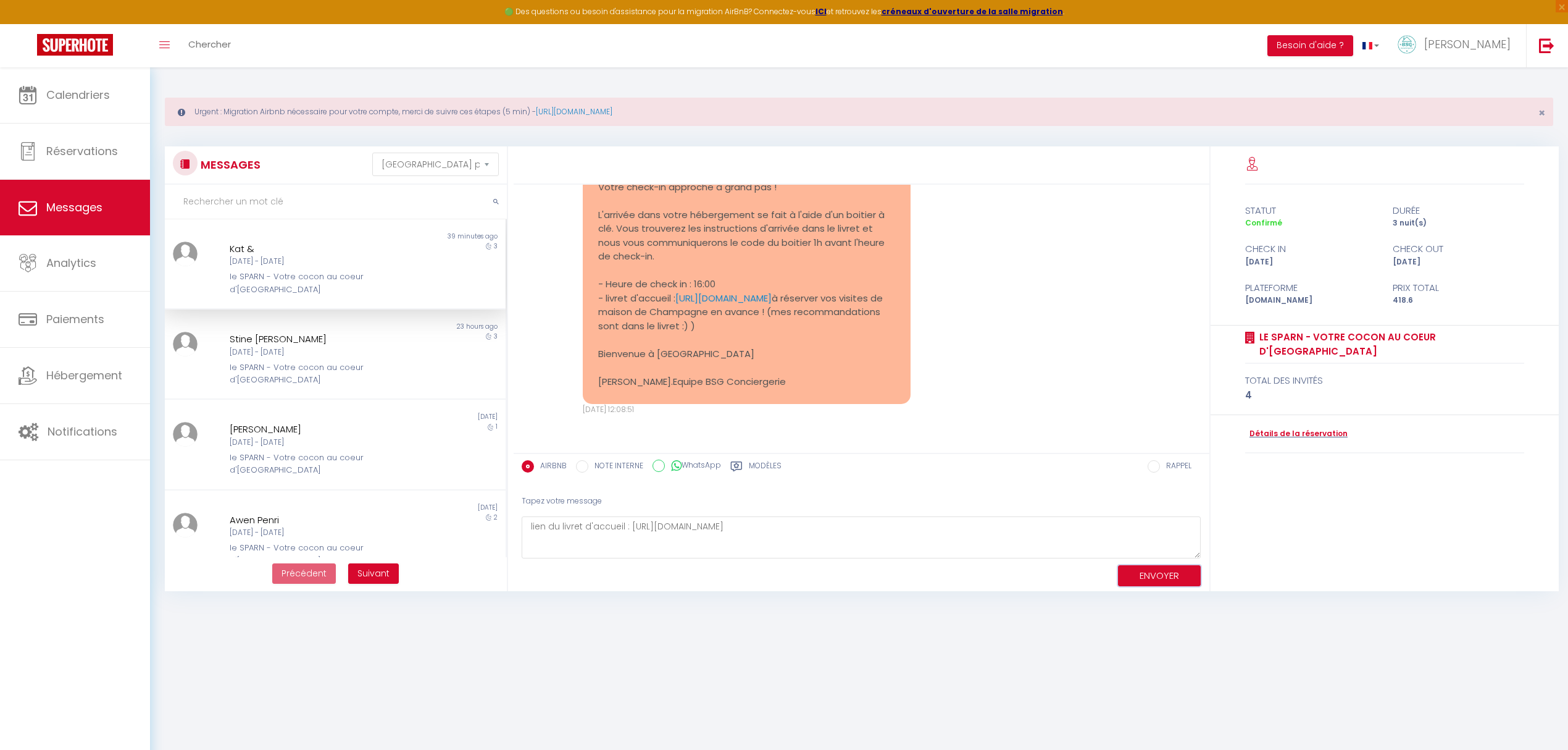
click at [1154, 579] on button "ENVOYER" at bounding box center [1159, 575] width 83 height 22
